Goal: Information Seeking & Learning: Learn about a topic

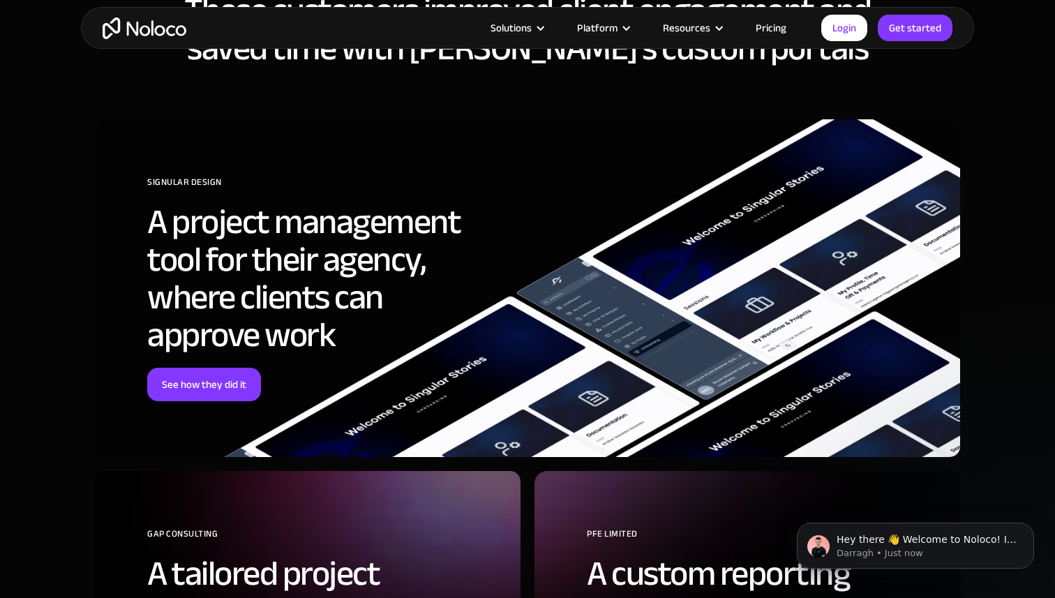
scroll to position [4327, 0]
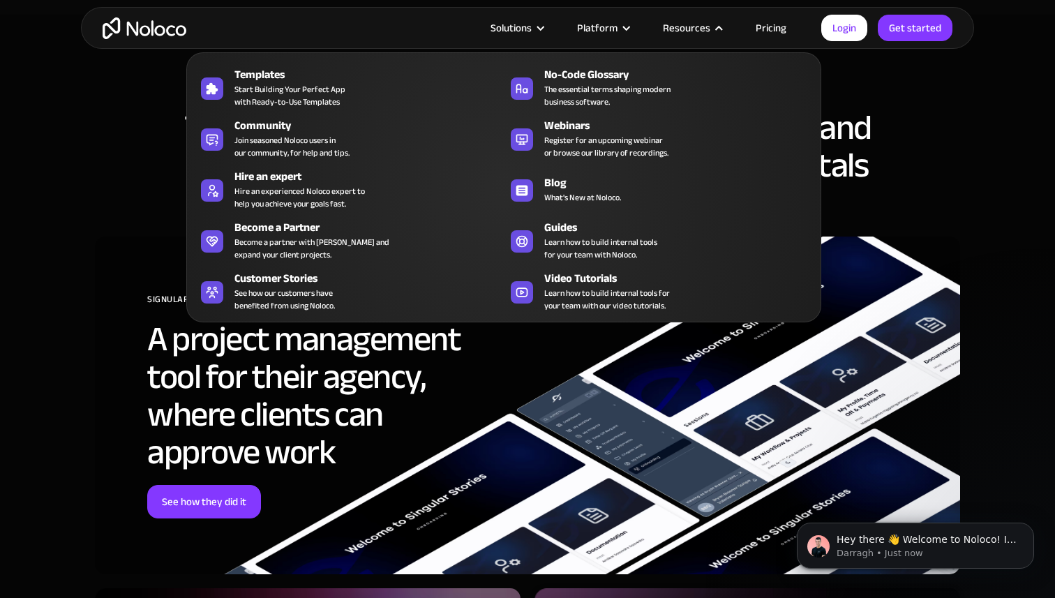
click at [771, 33] on nav "Templates Start Building Your Perfect App with Ready-to-Use Templates No-Code G…" at bounding box center [503, 178] width 635 height 290
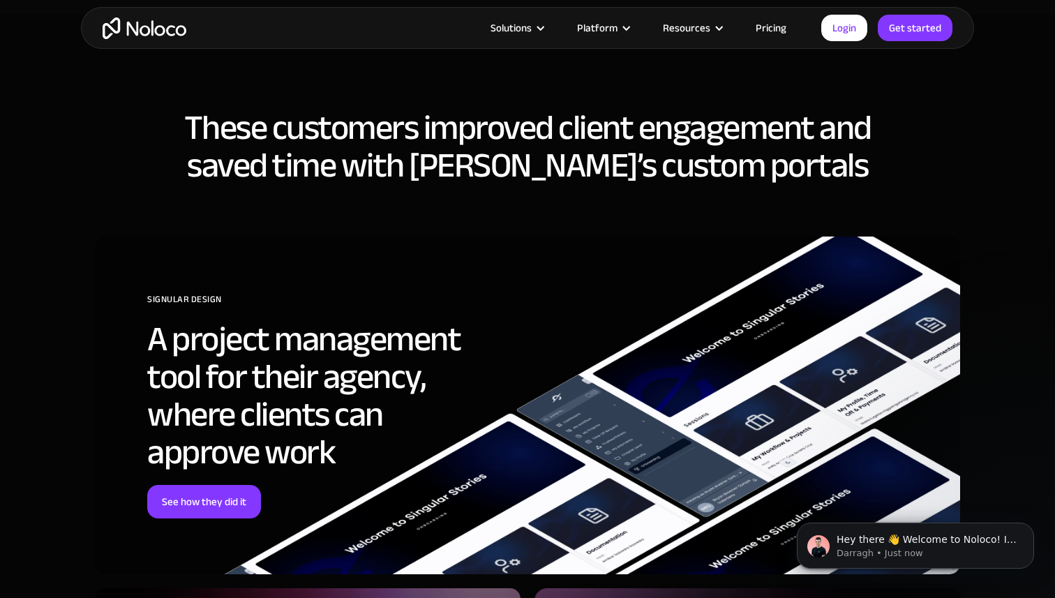
click at [769, 27] on link "Pricing" at bounding box center [771, 28] width 66 height 18
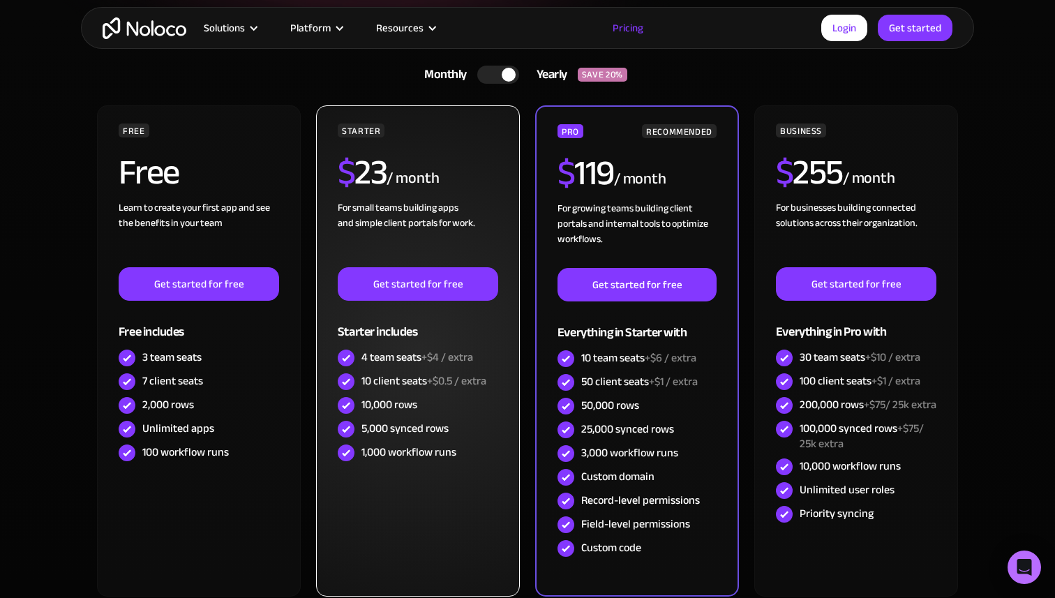
scroll to position [314, 0]
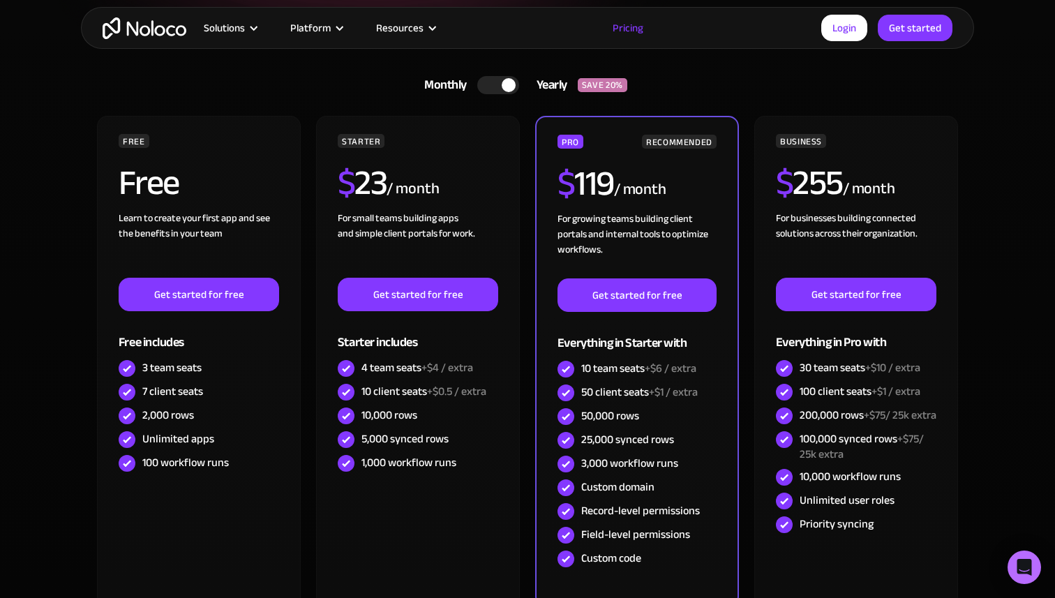
click at [496, 90] on div at bounding box center [498, 85] width 42 height 18
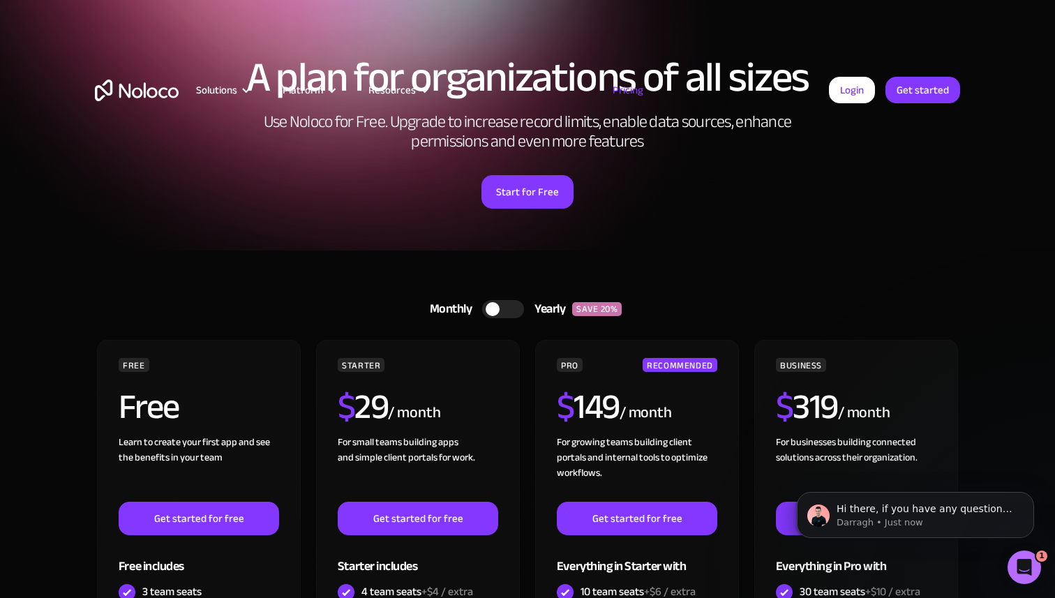
scroll to position [0, 0]
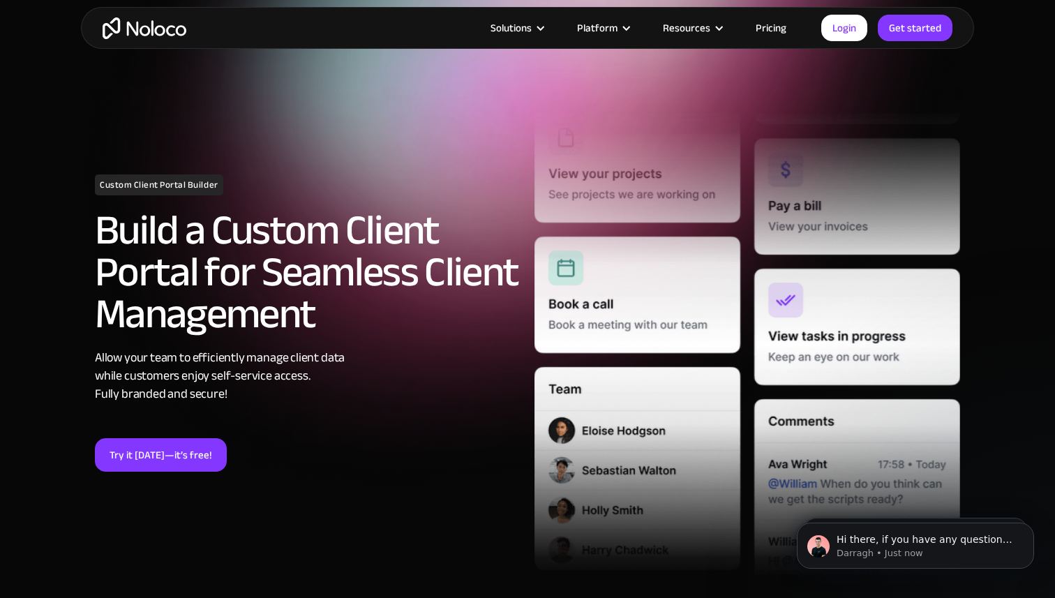
scroll to position [112, 0]
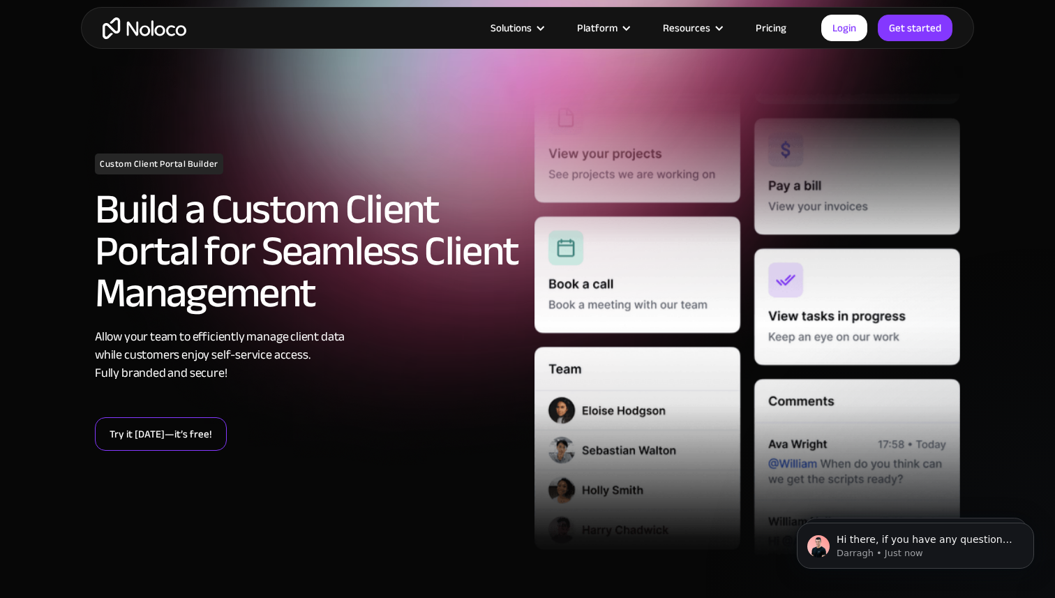
click at [136, 437] on link "Try it today—it’s free!" at bounding box center [161, 433] width 132 height 33
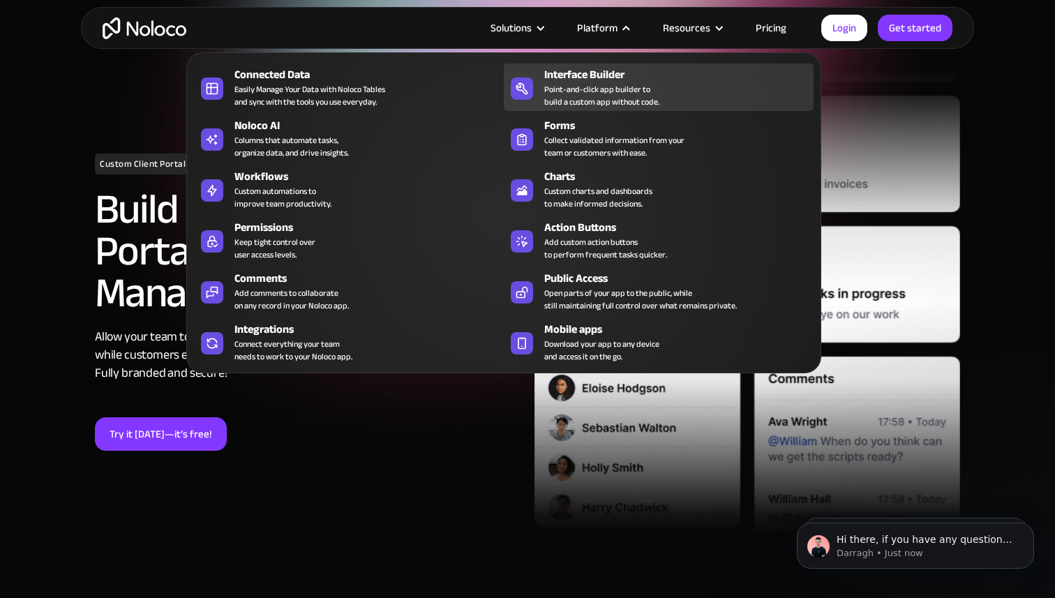
click at [586, 72] on div "Interface Builder" at bounding box center [682, 74] width 276 height 17
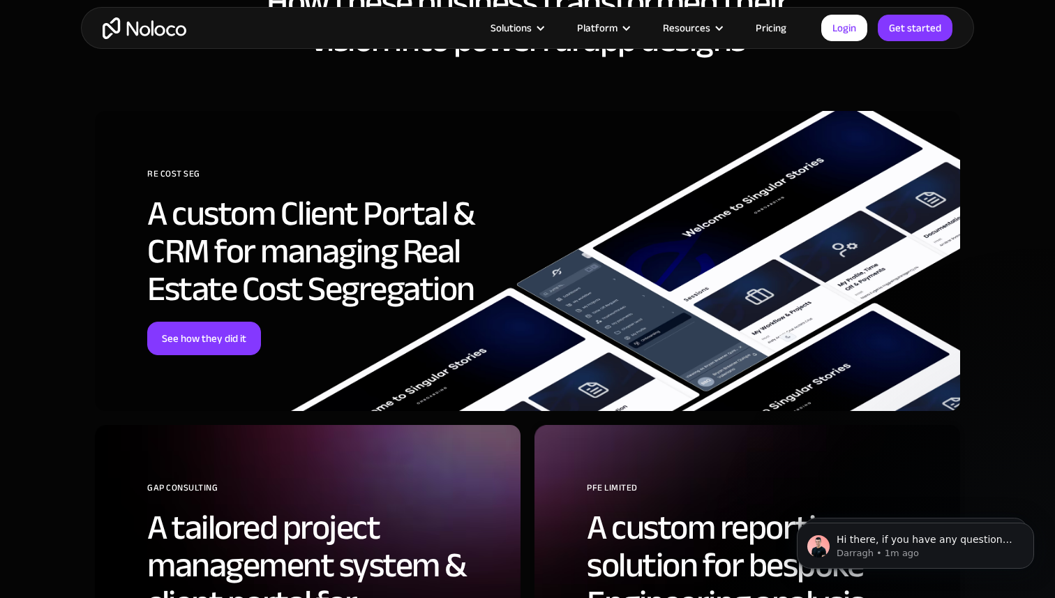
scroll to position [3732, 0]
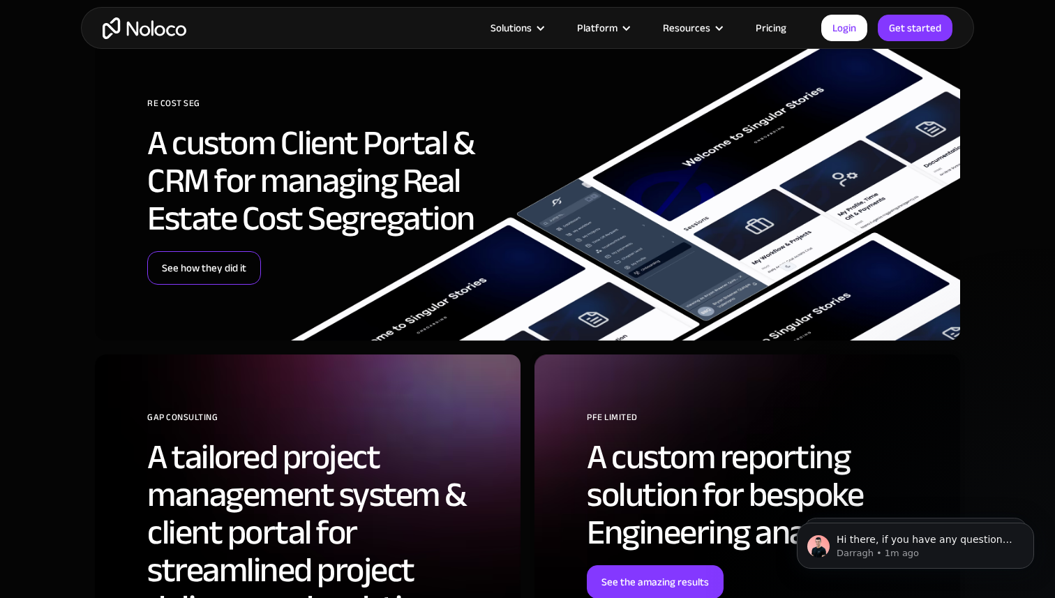
click at [197, 276] on link "See how they did it" at bounding box center [204, 267] width 114 height 33
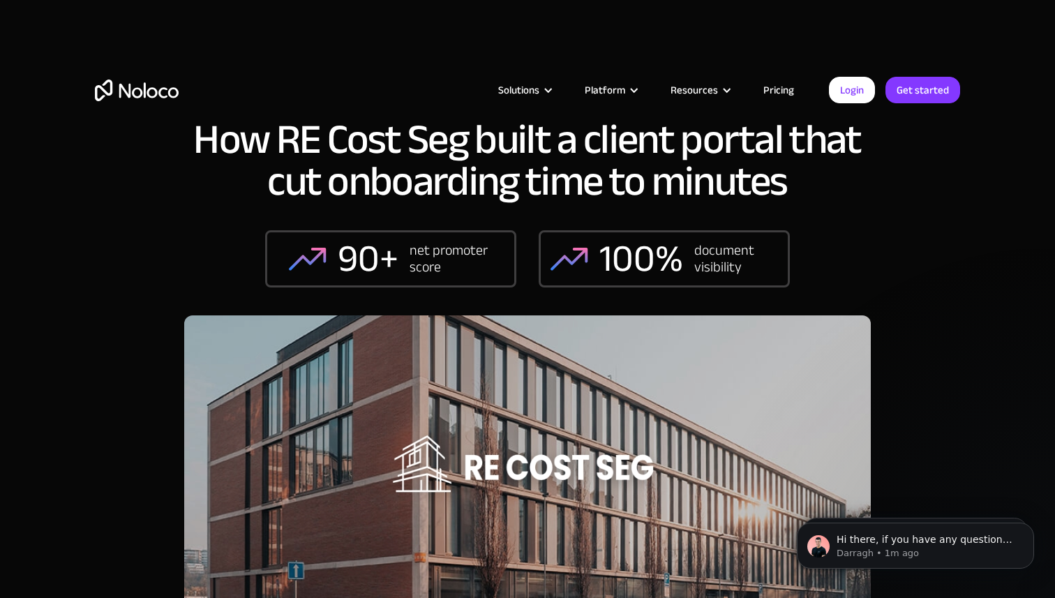
click at [140, 105] on div "Solutions Use Cases Business Types Project Management Keep track of customers, …" at bounding box center [527, 90] width 893 height 110
click at [140, 98] on img "home" at bounding box center [137, 91] width 84 height 22
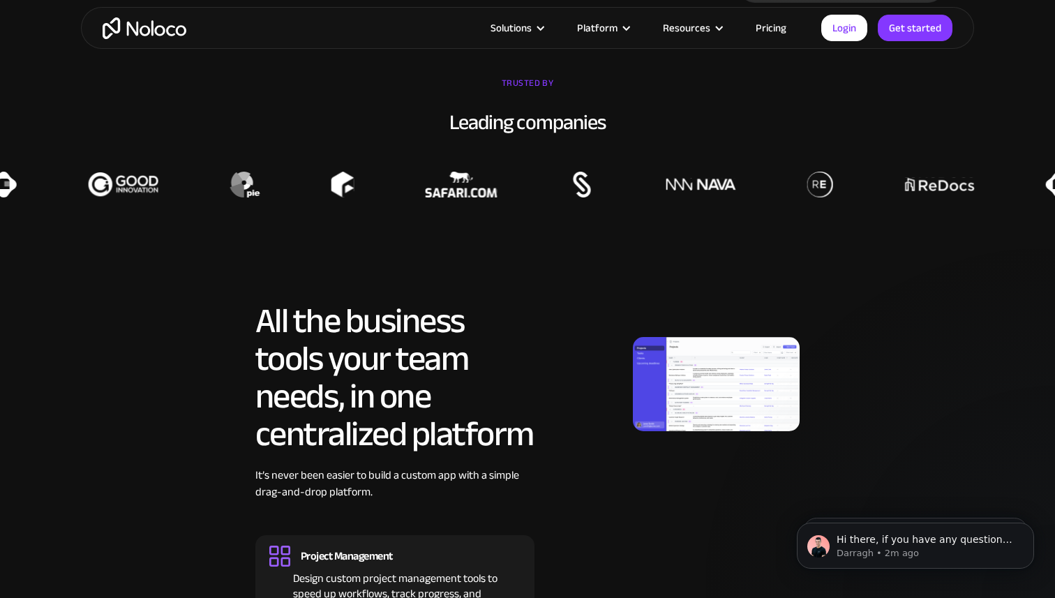
scroll to position [1440, 0]
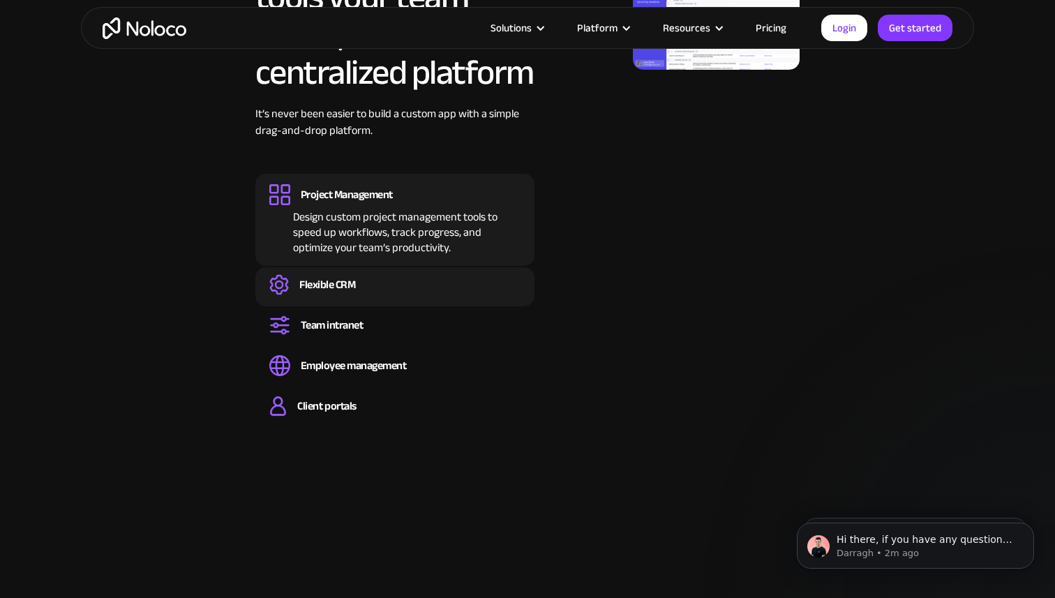
click at [324, 280] on div "Flexible CRM" at bounding box center [327, 284] width 56 height 15
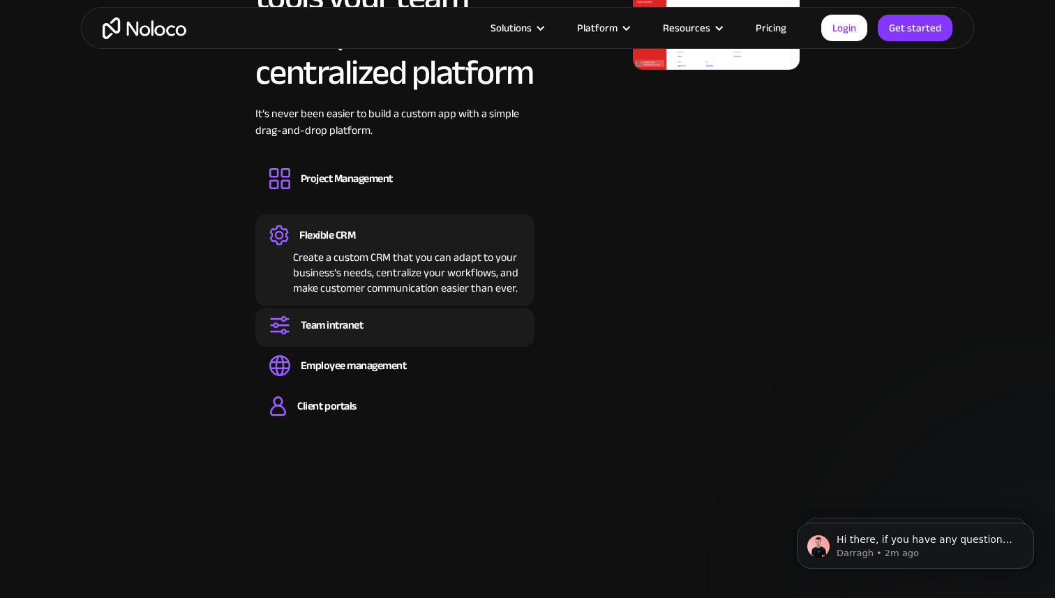
click at [328, 324] on div "Team intranet" at bounding box center [332, 324] width 63 height 15
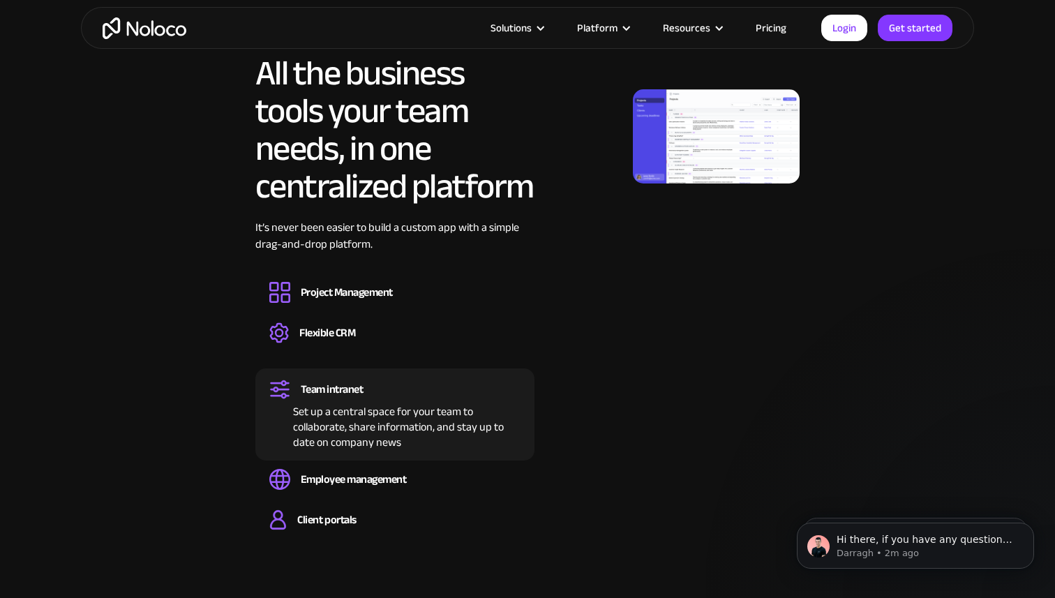
scroll to position [1216, 0]
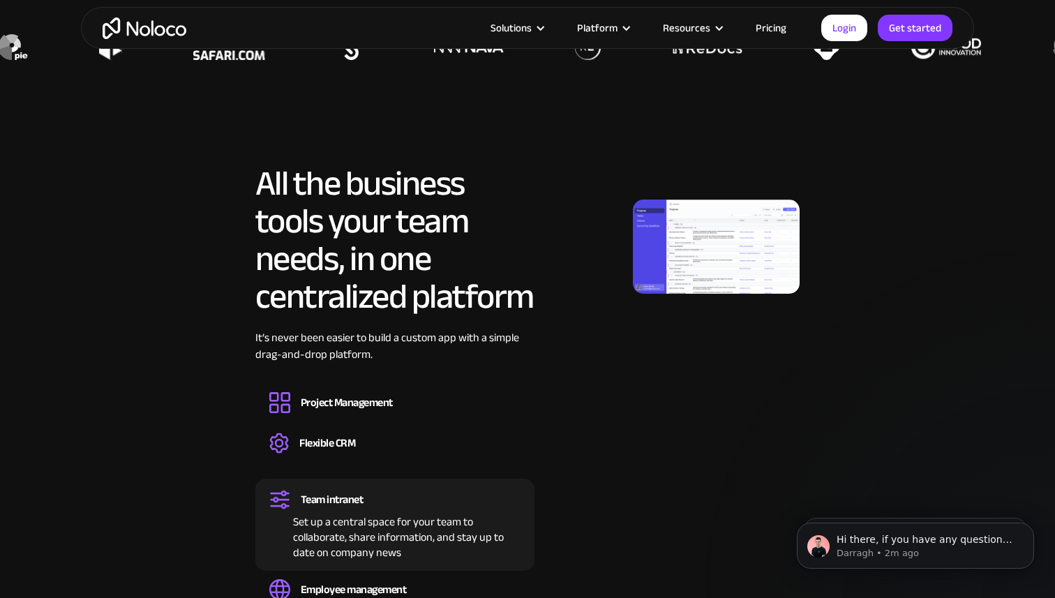
click at [640, 250] on img at bounding box center [716, 247] width 167 height 94
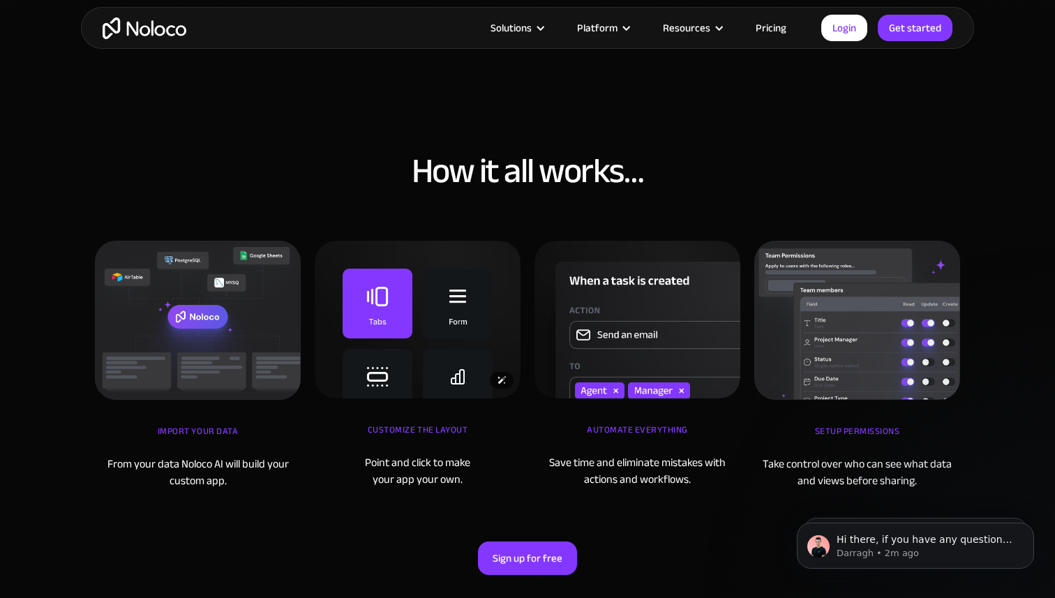
scroll to position [4666, 0]
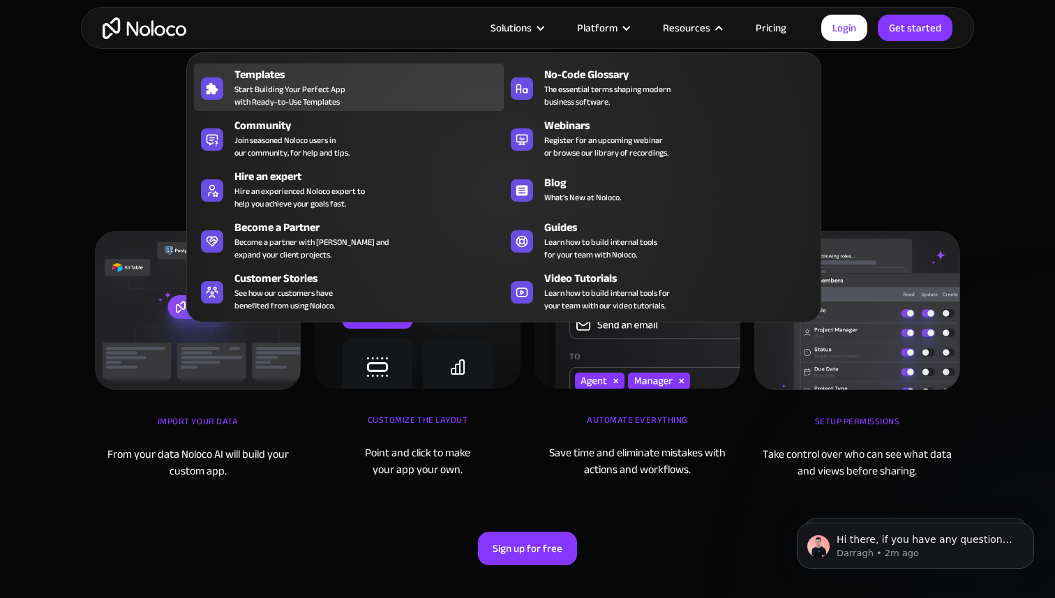
click at [320, 88] on span "Start Building Your Perfect App with Ready-to-Use Templates" at bounding box center [289, 95] width 111 height 25
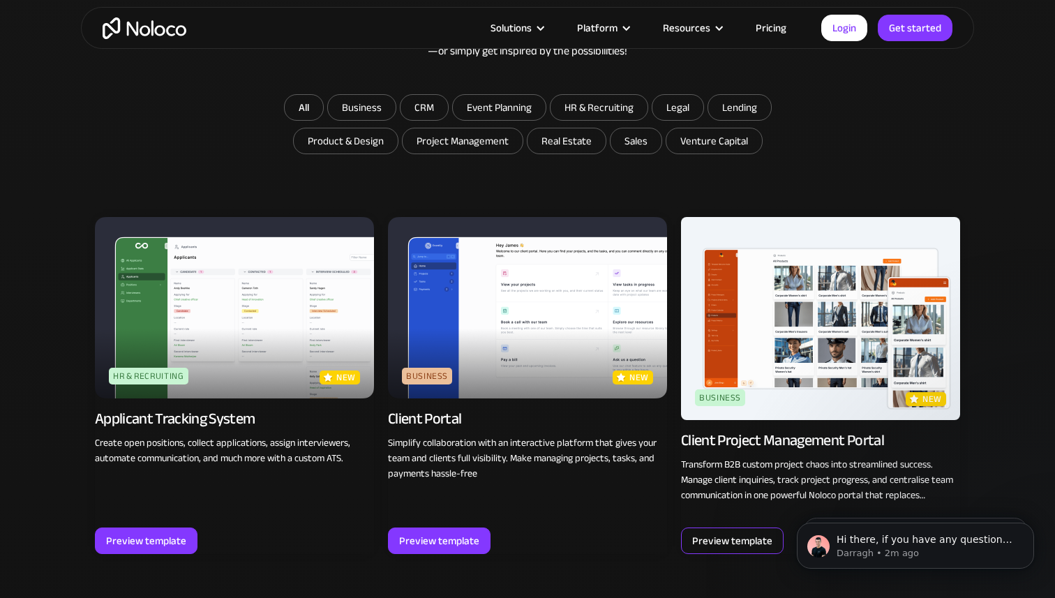
scroll to position [844, 0]
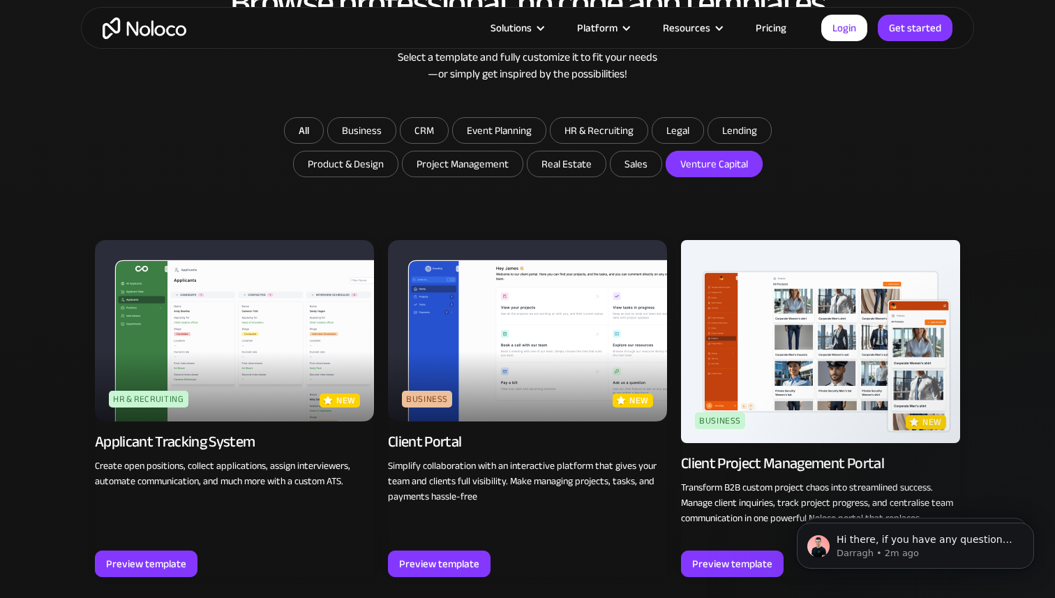
click at [712, 166] on input "Venture Capital" at bounding box center [714, 163] width 96 height 25
checkbox input "true"
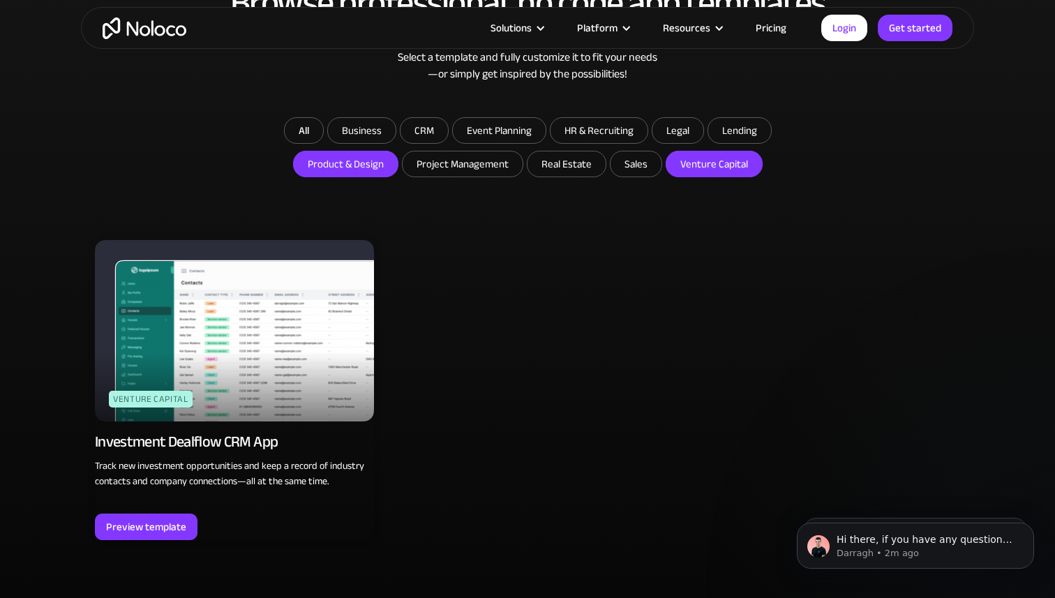
click at [355, 162] on input "Product & Design" at bounding box center [346, 163] width 104 height 25
checkbox input "true"
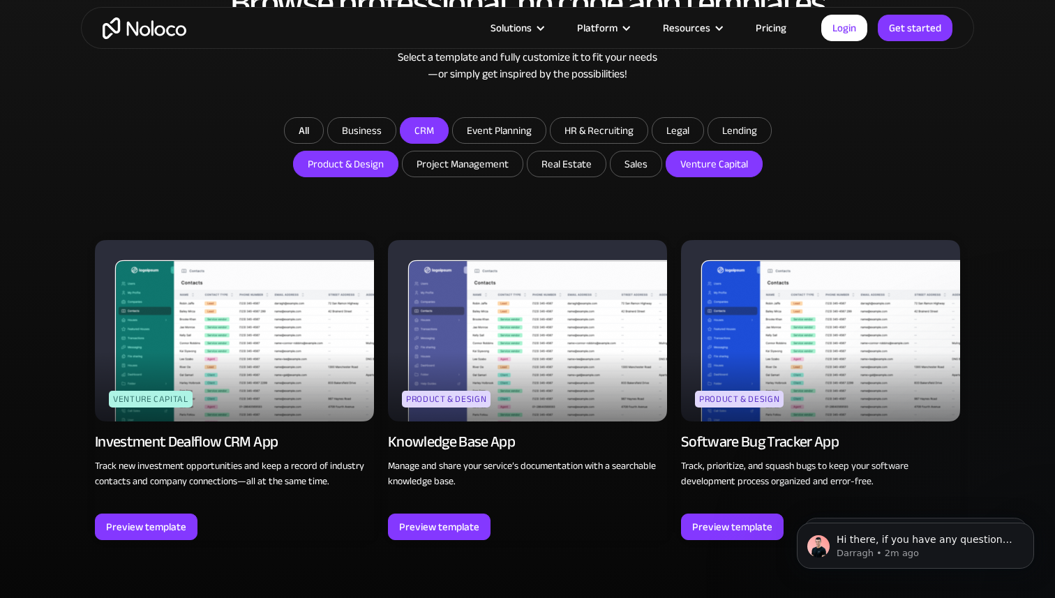
click at [422, 126] on input "CRM" at bounding box center [423, 130] width 47 height 25
checkbox input "true"
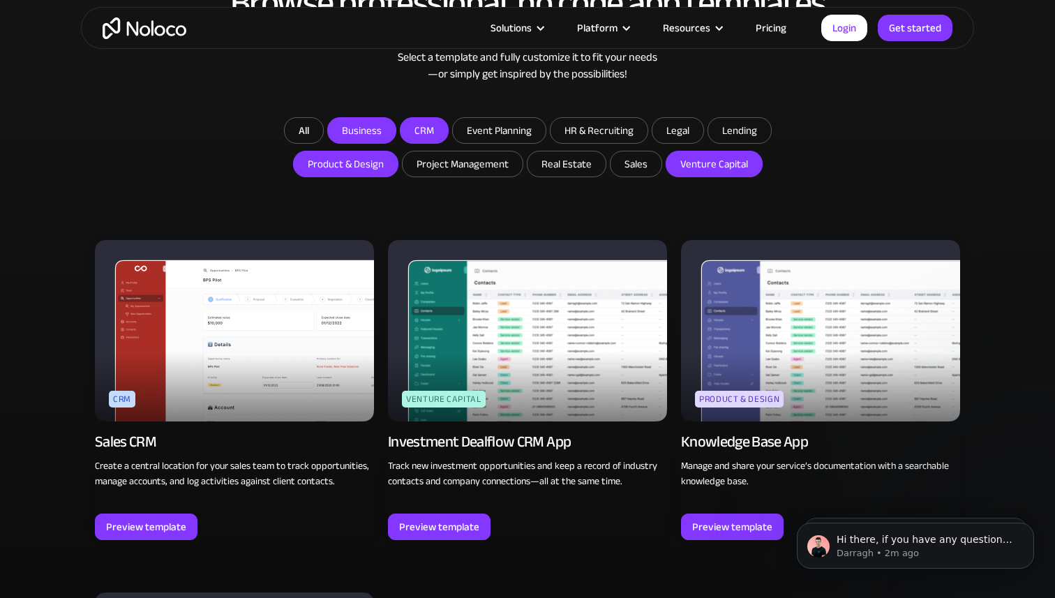
click at [358, 126] on input "Business" at bounding box center [362, 130] width 68 height 25
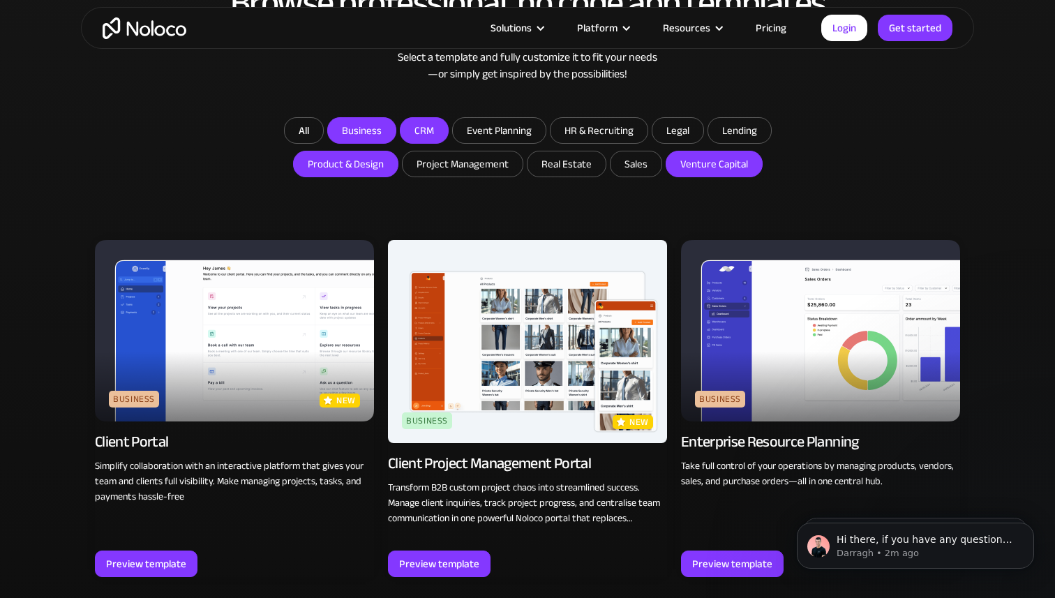
click at [329, 130] on label "Business" at bounding box center [361, 130] width 69 height 27
click at [329, 130] on input "Business" at bounding box center [362, 130] width 68 height 25
checkbox input "false"
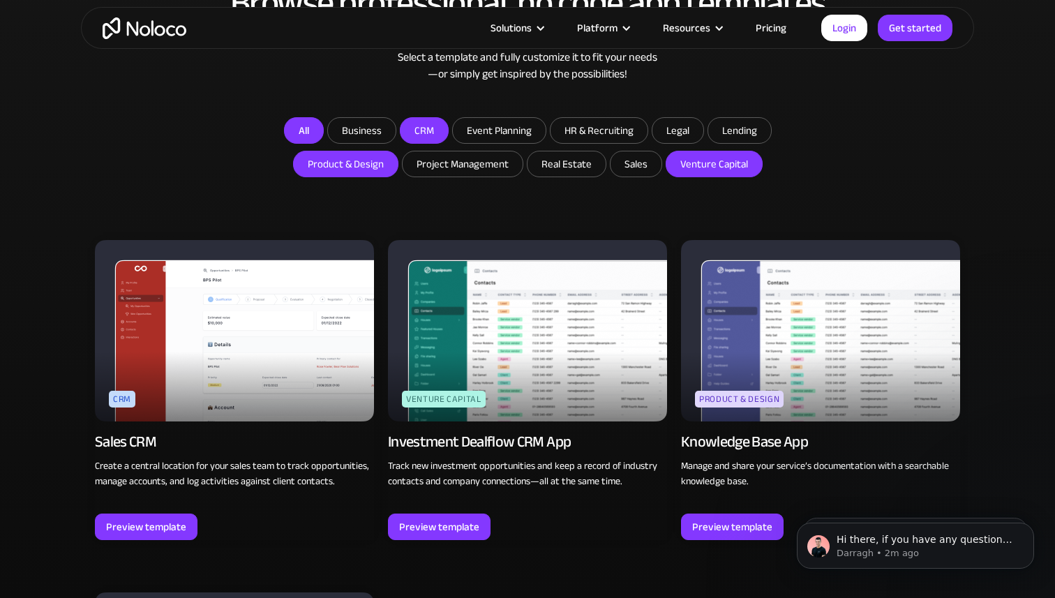
click at [303, 130] on link "All" at bounding box center [304, 130] width 40 height 27
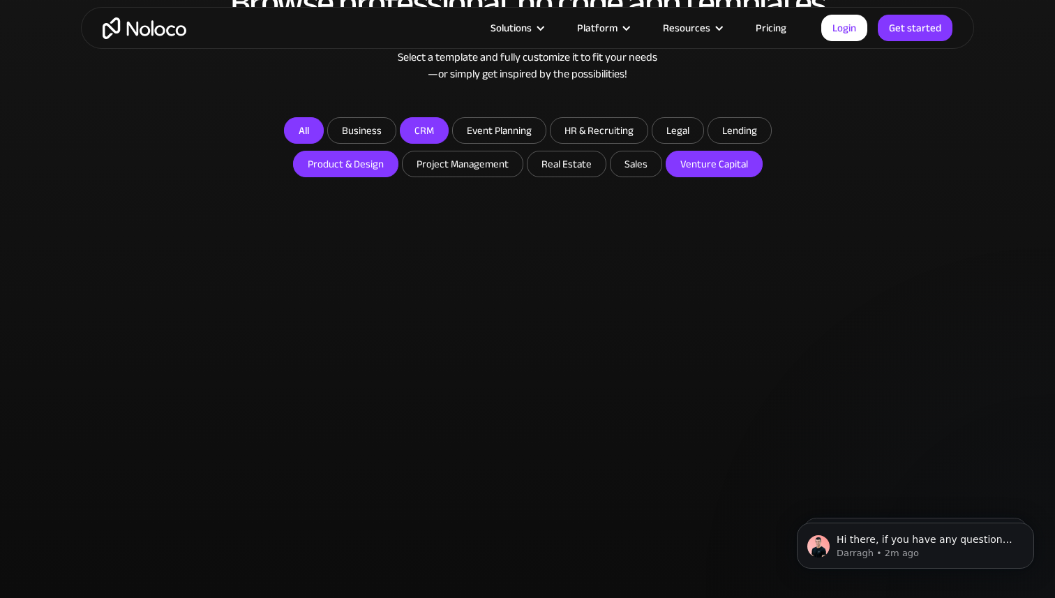
checkbox input "false"
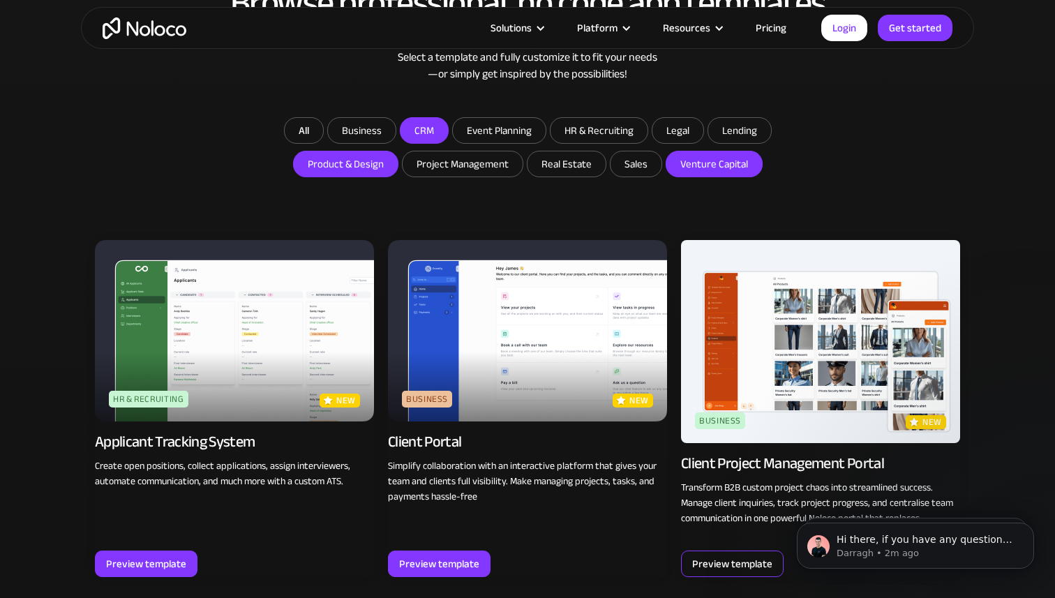
click at [721, 566] on div "Preview template" at bounding box center [732, 564] width 80 height 18
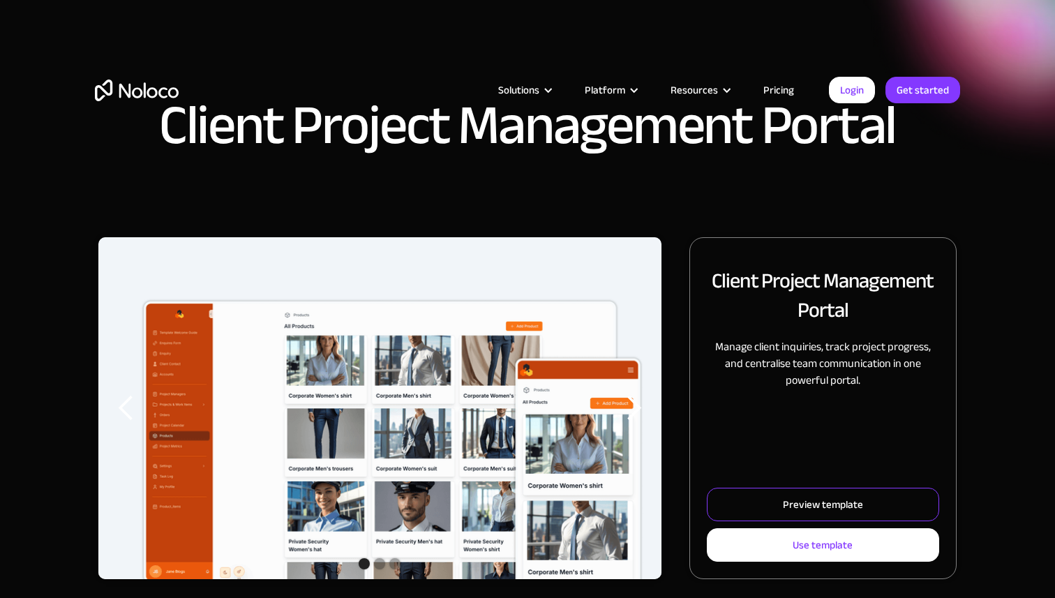
click at [745, 509] on link "Preview template" at bounding box center [823, 504] width 232 height 33
